Goal: Task Accomplishment & Management: Manage account settings

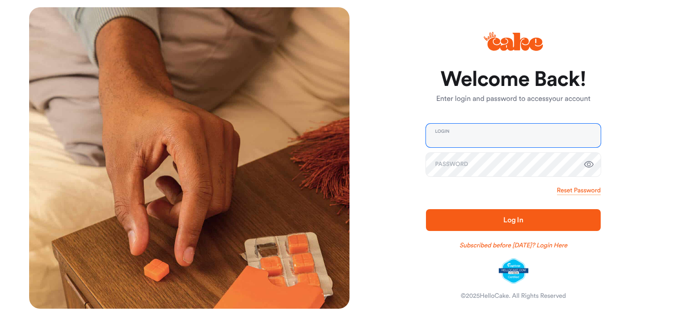
type input "**********"
click at [512, 227] on button "Log In" at bounding box center [513, 220] width 175 height 22
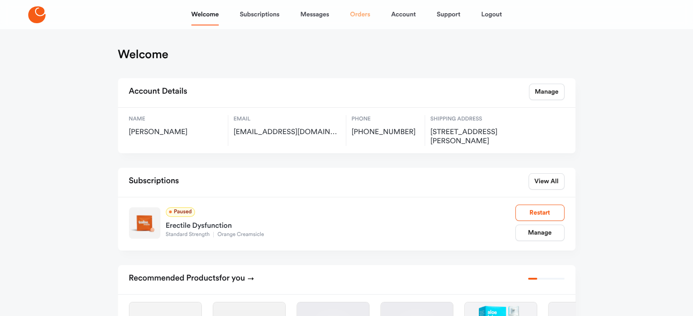
click at [363, 13] on link "Orders" at bounding box center [360, 15] width 20 height 22
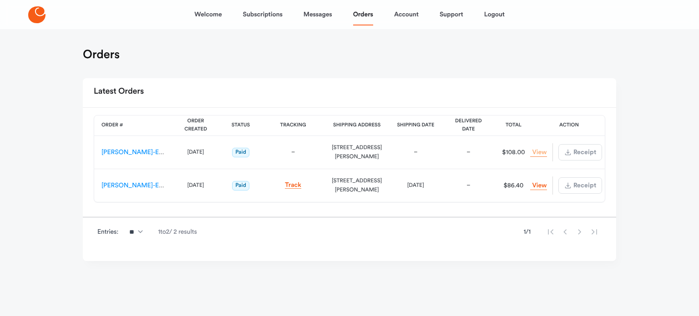
click at [537, 153] on link "View Order" at bounding box center [538, 152] width 16 height 9
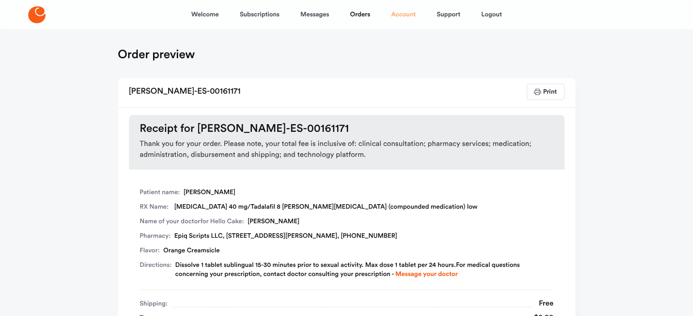
click at [403, 15] on link "Account" at bounding box center [403, 15] width 25 height 22
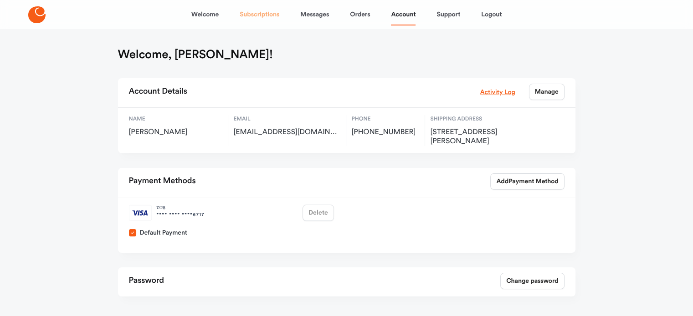
click at [259, 10] on link "Subscriptions" at bounding box center [260, 15] width 40 height 22
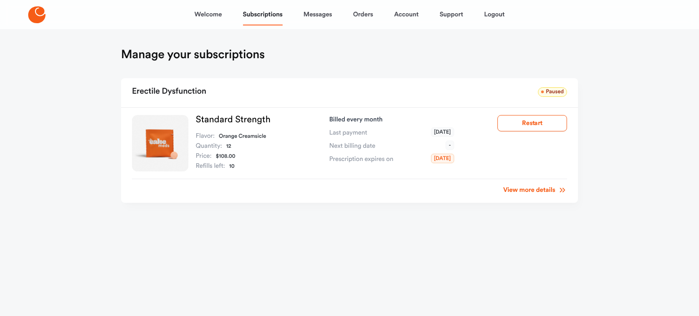
click at [527, 191] on link "View more details" at bounding box center [536, 190] width 64 height 9
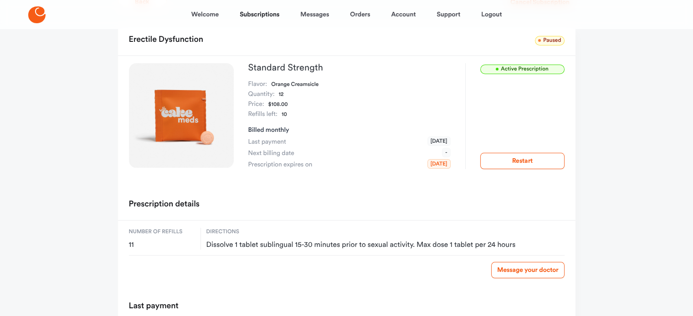
scroll to position [54, 0]
click at [523, 70] on span "Active Prescription" at bounding box center [522, 70] width 84 height 10
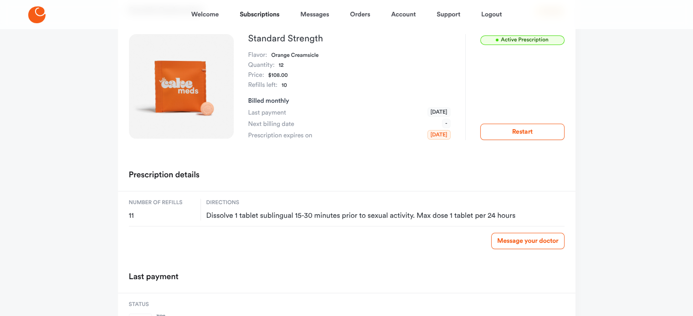
scroll to position [0, 0]
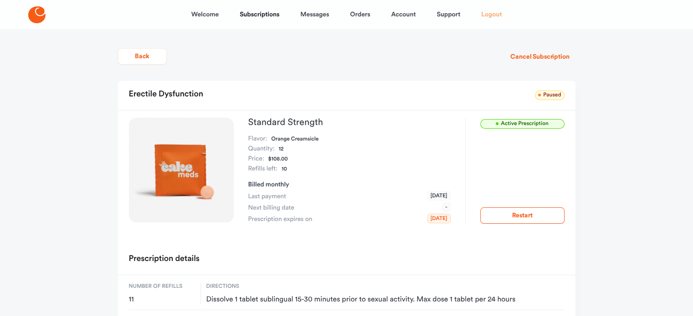
click at [494, 14] on link "Logout" at bounding box center [491, 15] width 20 height 22
click at [495, 15] on link "Logout" at bounding box center [491, 15] width 20 height 22
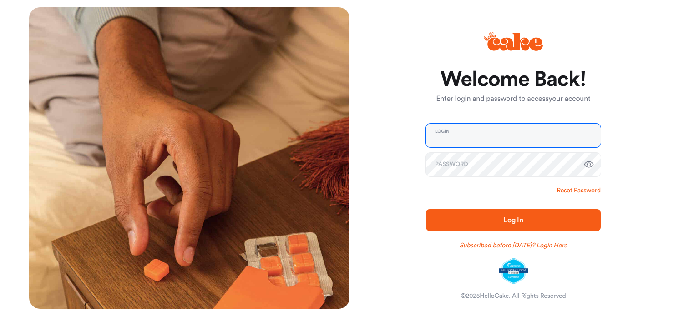
type input "**********"
click at [495, 222] on span "Log In" at bounding box center [514, 220] width 146 height 11
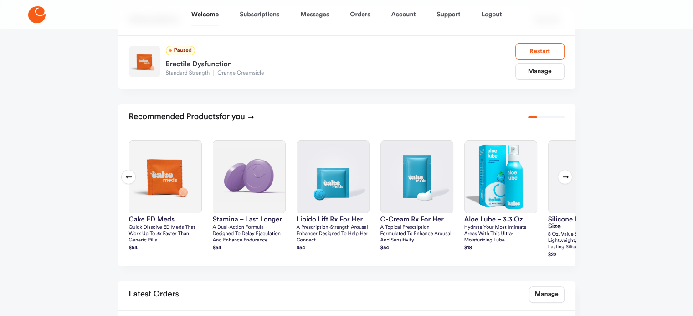
scroll to position [164, 0]
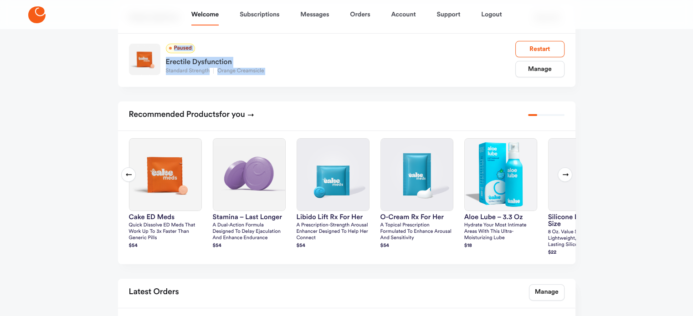
drag, startPoint x: 569, startPoint y: 74, endPoint x: 190, endPoint y: 46, distance: 379.9
click at [190, 46] on div "Paused Erectile Dysfunction Standard Strength Orange Creamsicle Manage Restart" at bounding box center [346, 60] width 457 height 53
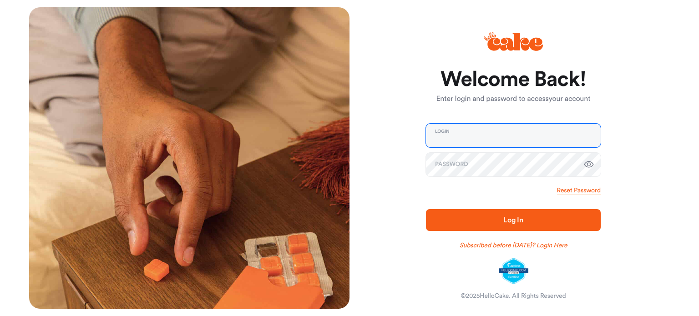
type input "**********"
click at [537, 218] on span "Log In" at bounding box center [514, 220] width 146 height 11
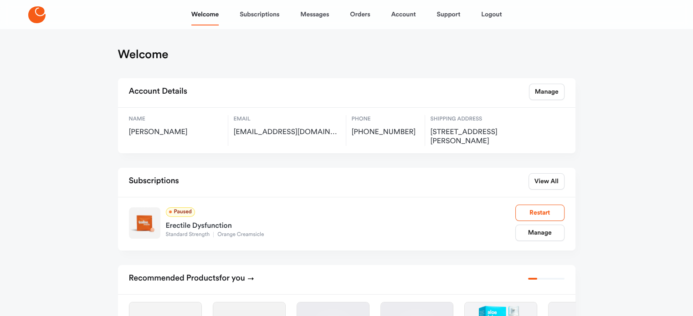
scroll to position [1, 0]
click at [262, 11] on link "Subscriptions" at bounding box center [260, 15] width 40 height 22
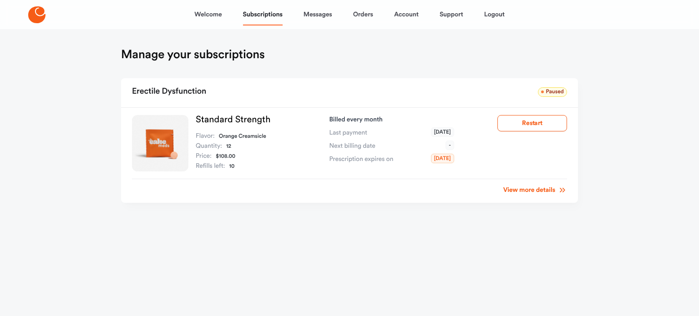
click at [529, 191] on link "View more details" at bounding box center [536, 190] width 64 height 9
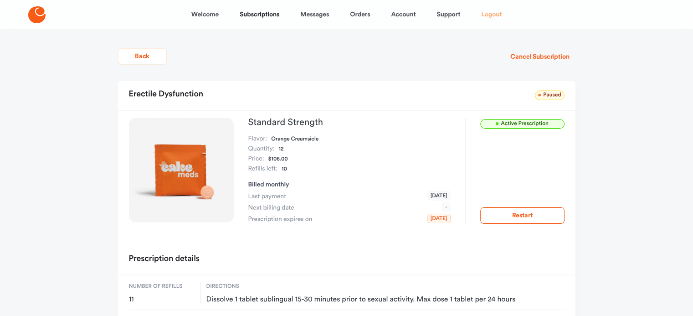
click at [494, 14] on link "Logout" at bounding box center [491, 15] width 20 height 22
